Goal: Find specific page/section

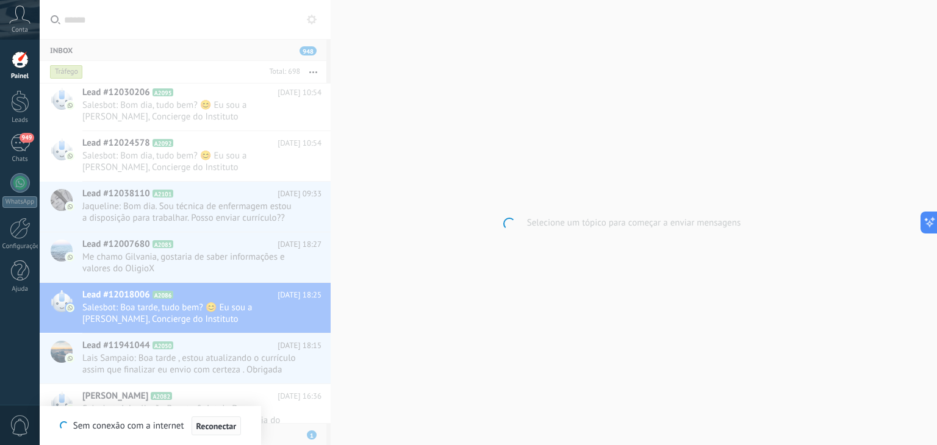
click at [221, 433] on button "Reconectar" at bounding box center [217, 427] width 50 height 20
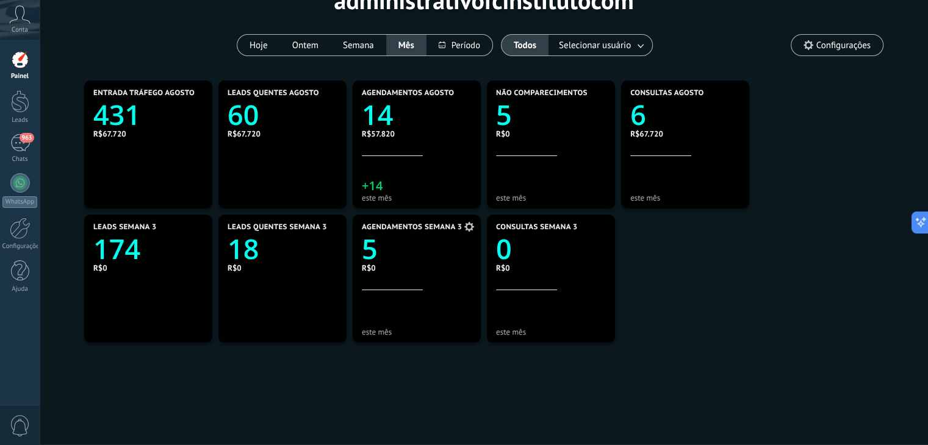
scroll to position [75, 0]
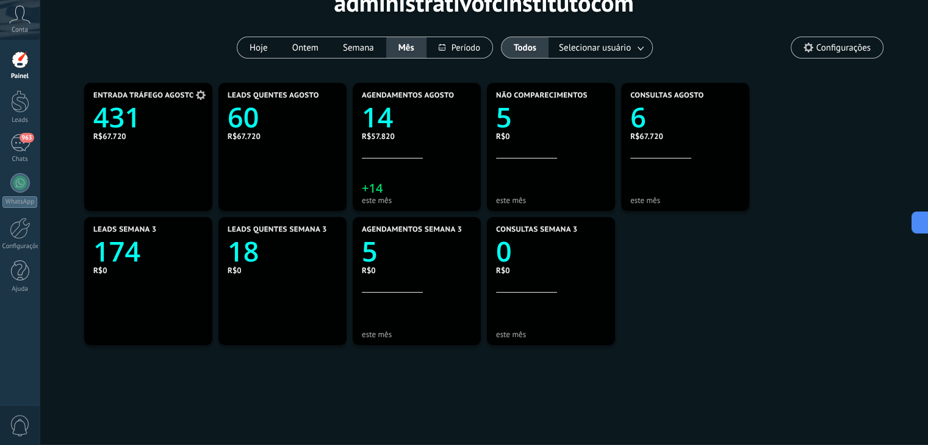
click at [120, 124] on text "431" at bounding box center [116, 117] width 47 height 37
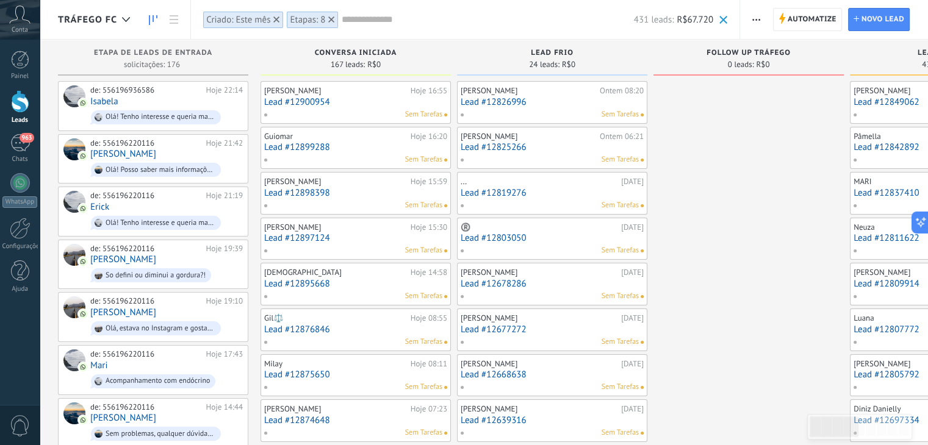
click at [382, 20] on input "text" at bounding box center [488, 19] width 292 height 13
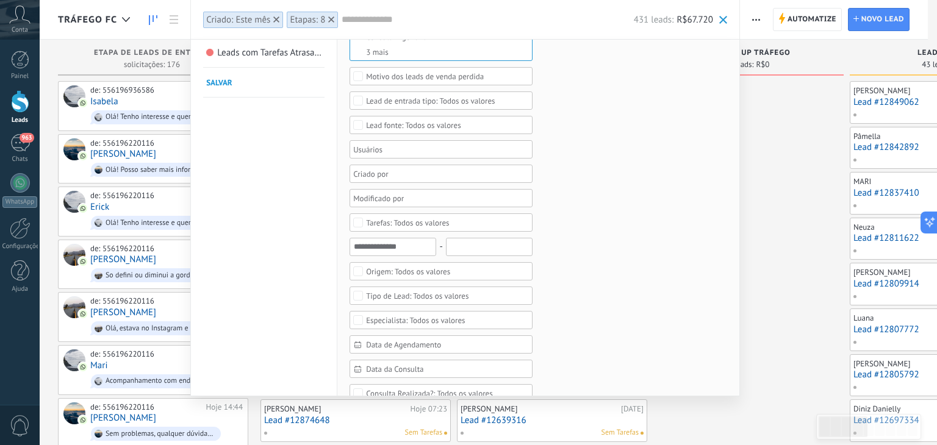
scroll to position [153, 0]
click at [423, 266] on div "Todos os valores" at bounding box center [408, 270] width 84 height 9
click at [383, 311] on div "Tráfego" at bounding box center [378, 315] width 25 height 9
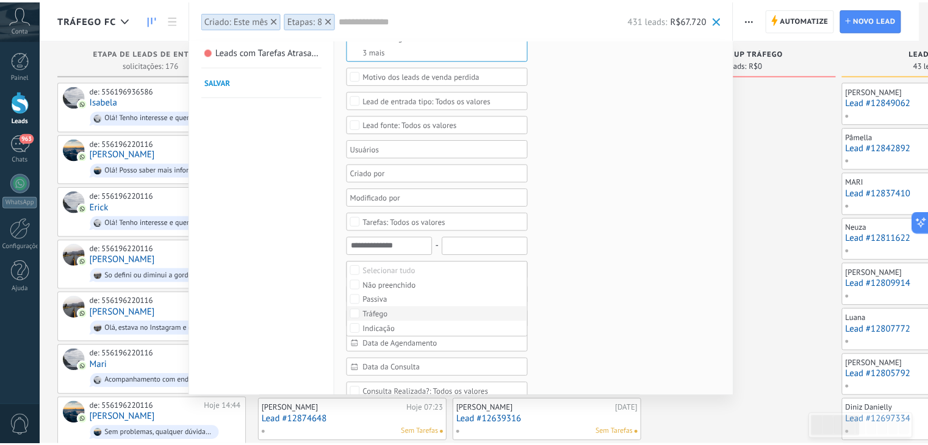
scroll to position [0, 0]
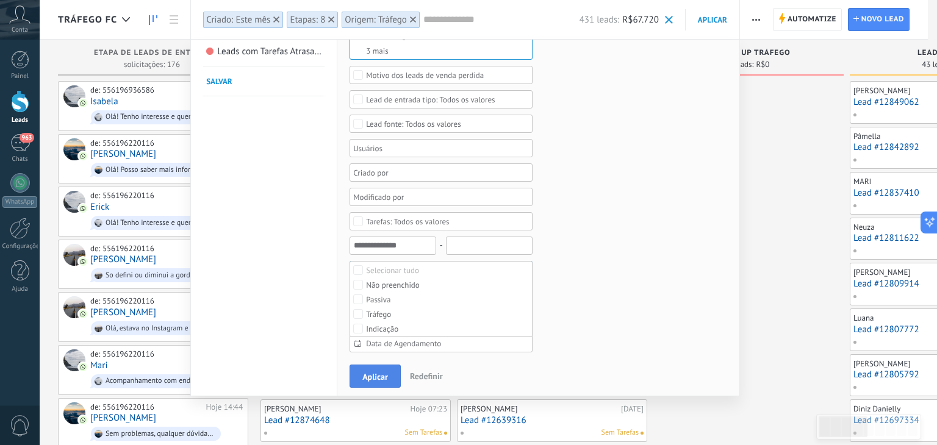
click at [383, 374] on span "Aplicar" at bounding box center [375, 377] width 26 height 9
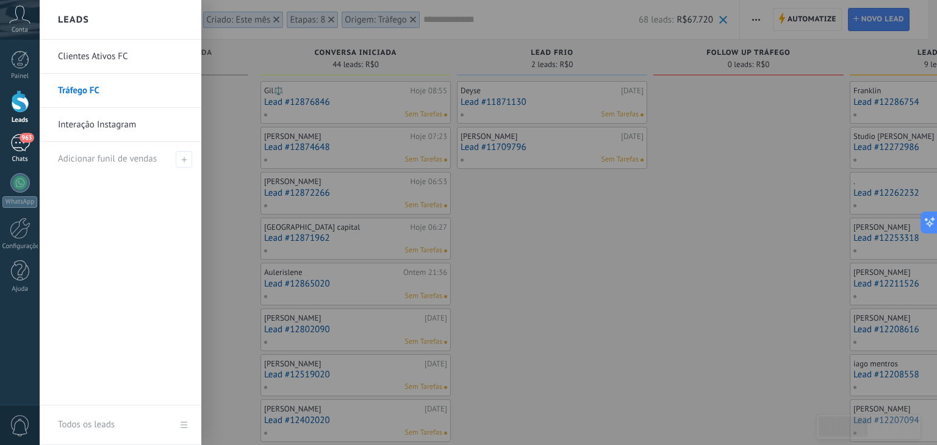
click at [17, 138] on div "963" at bounding box center [20, 143] width 20 height 18
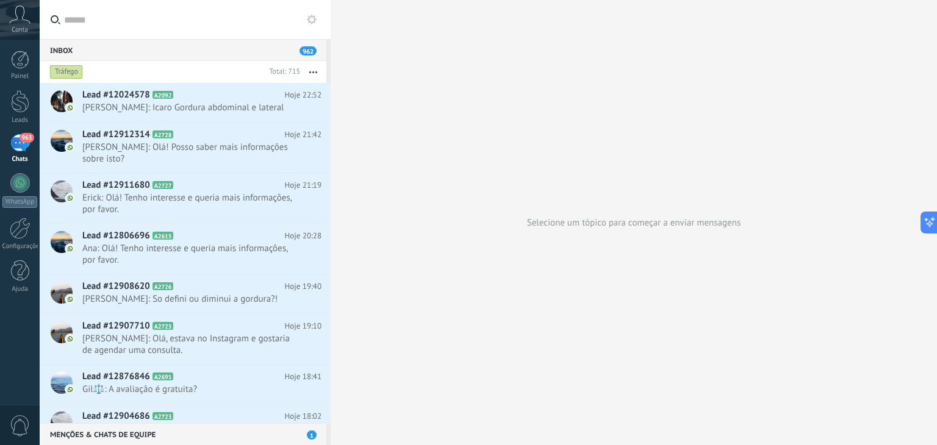
click at [65, 71] on div "Tráfego" at bounding box center [66, 72] width 33 height 15
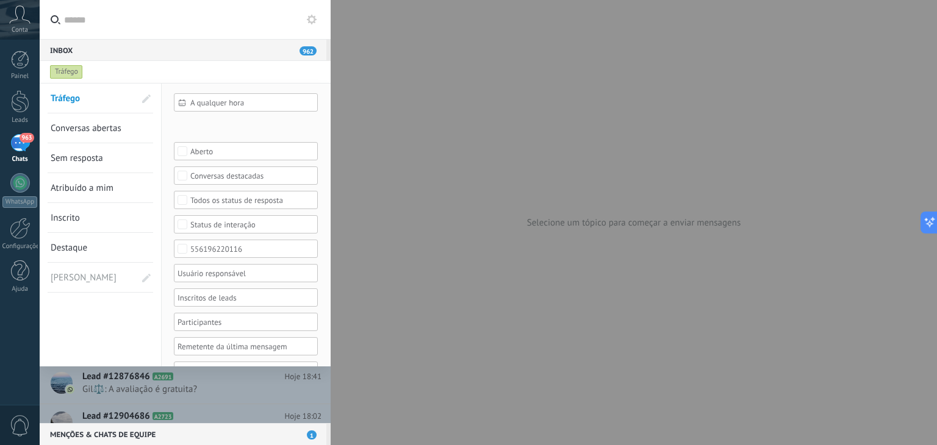
click at [223, 106] on span "A qualquer hora" at bounding box center [250, 102] width 121 height 9
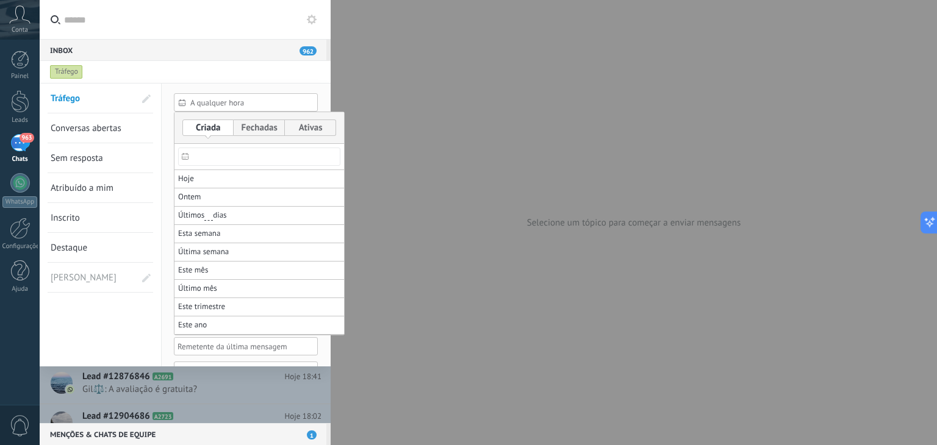
click at [323, 71] on div at bounding box center [468, 222] width 937 height 445
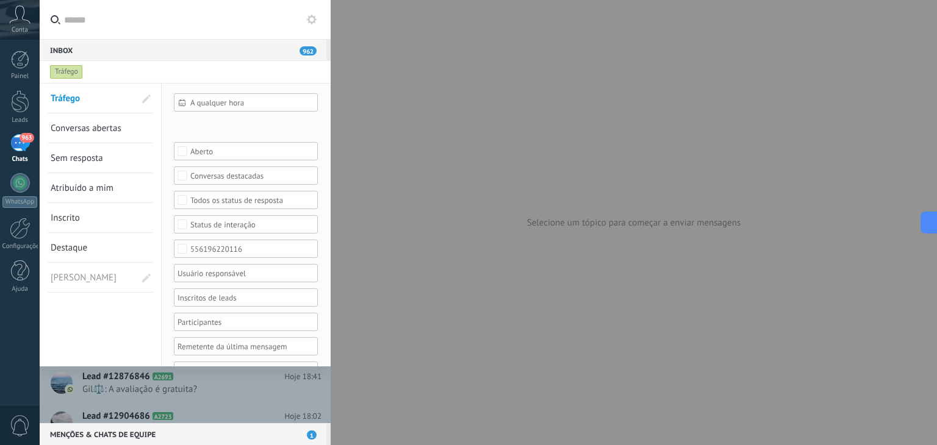
click at [351, 64] on div at bounding box center [468, 222] width 937 height 445
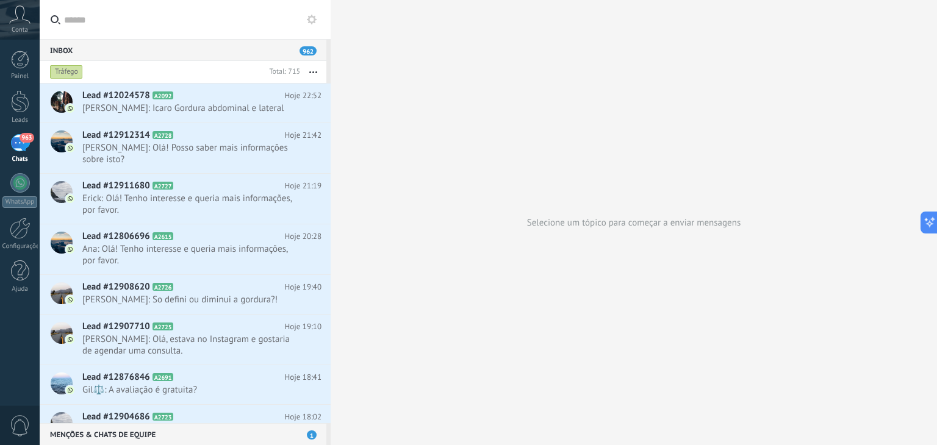
scroll to position [1, 0]
